Goal: Check status

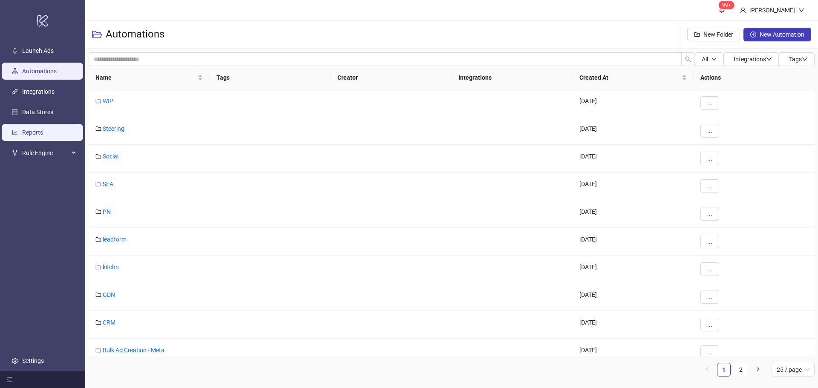
click at [41, 129] on link "Reports" at bounding box center [32, 132] width 21 height 7
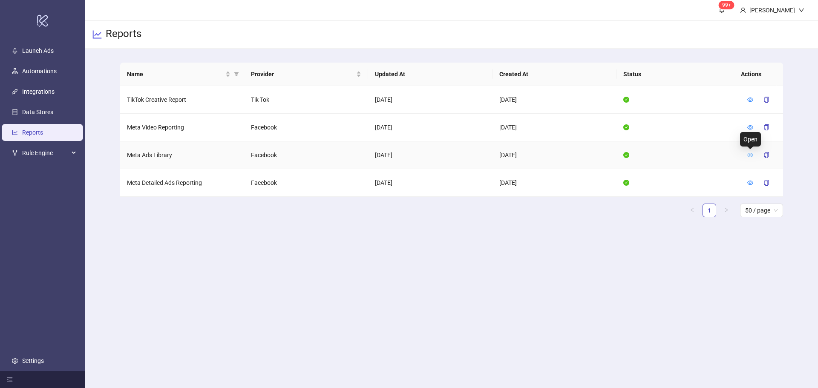
click at [751, 156] on icon "eye" at bounding box center [750, 155] width 6 height 4
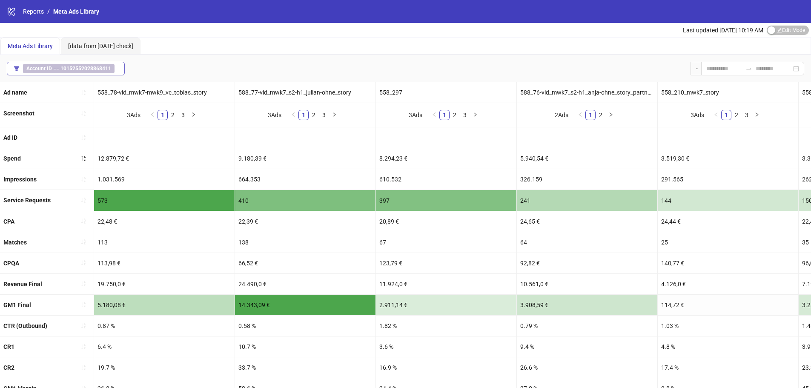
click at [64, 66] on b "10152552028868411" at bounding box center [85, 69] width 51 height 6
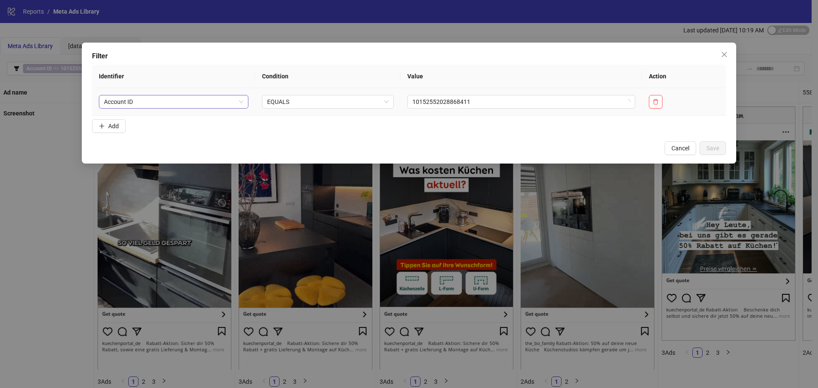
click at [210, 105] on span "Account ID" at bounding box center [173, 101] width 139 height 13
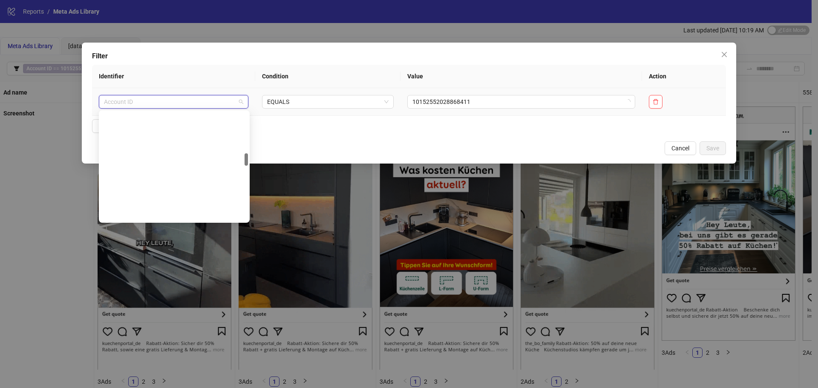
scroll to position [354, 0]
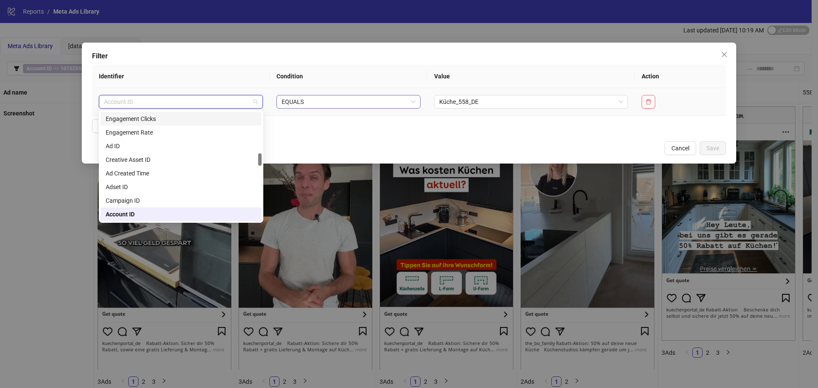
click at [321, 108] on div "EQUALS" at bounding box center [348, 102] width 144 height 14
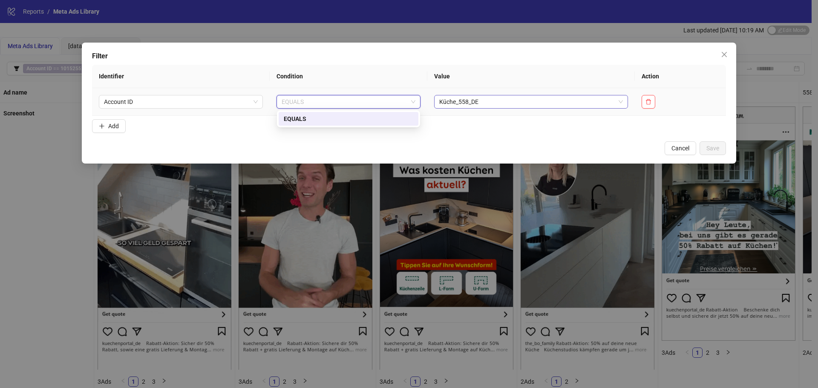
click at [503, 104] on span "Küche_558_DE" at bounding box center [531, 101] width 184 height 13
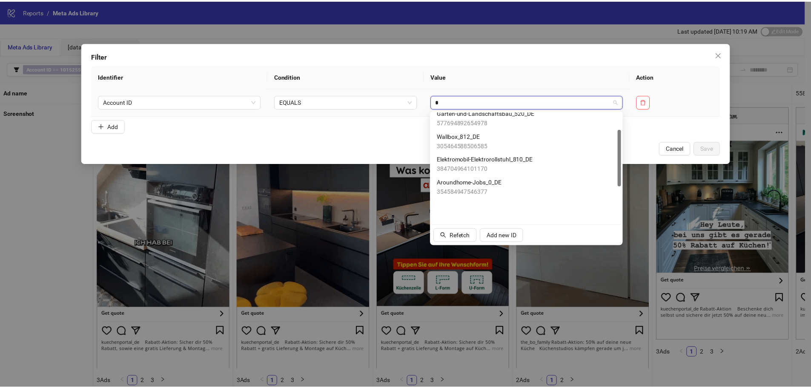
scroll to position [0, 0]
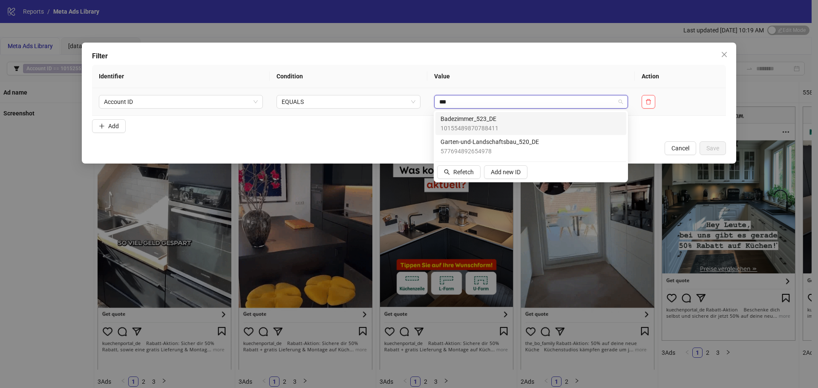
type input "****"
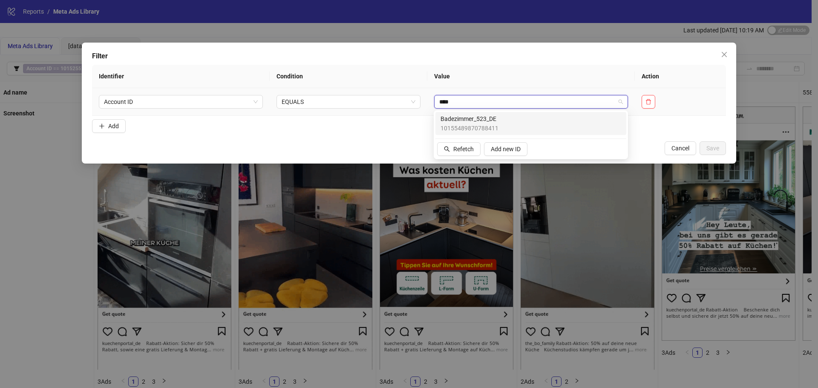
click at [509, 123] on div "Badezimmer_523_DE 10155489870788411" at bounding box center [530, 123] width 181 height 19
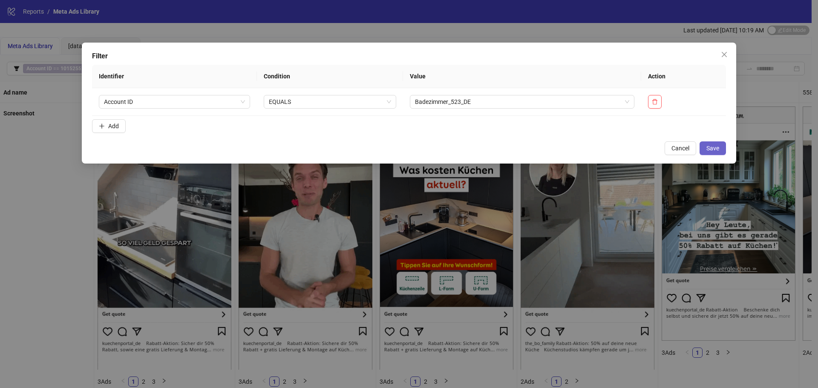
click at [707, 147] on button "Save" at bounding box center [712, 148] width 26 height 14
